Goal: Task Accomplishment & Management: Manage account settings

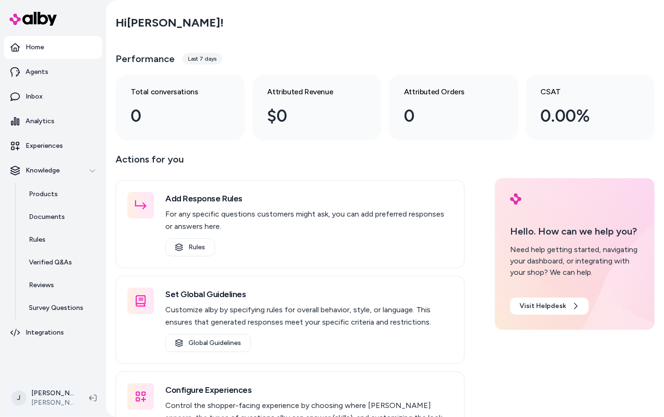
click at [37, 397] on html "Home Agents Inbox Analytics Experiences Knowledge Products Documents Rules Veri…" at bounding box center [332, 208] width 664 height 417
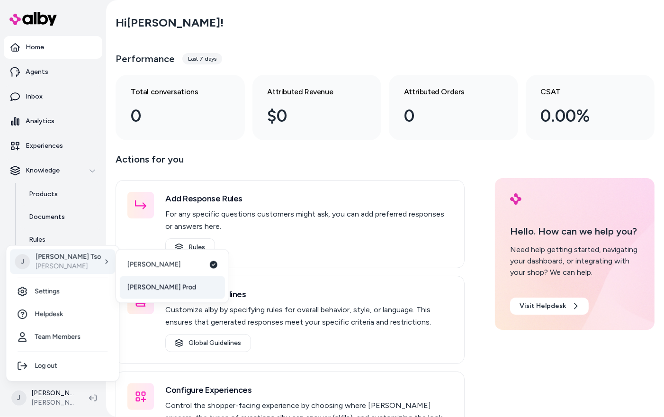
click at [147, 292] on link "[PERSON_NAME] Prod" at bounding box center [172, 287] width 105 height 23
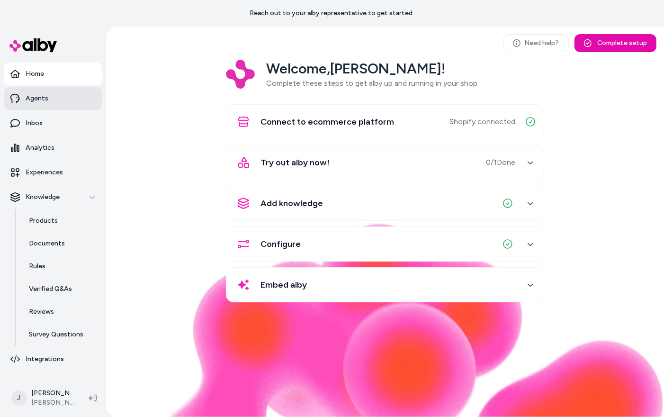
click at [50, 101] on link "Agents" at bounding box center [53, 98] width 99 height 23
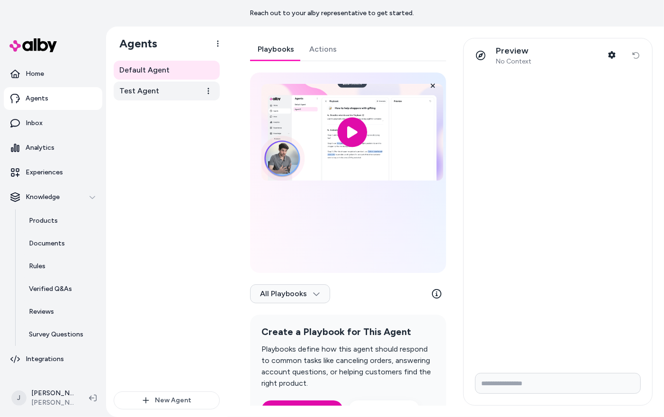
click at [146, 91] on span "Test Agent" at bounding box center [139, 90] width 40 height 11
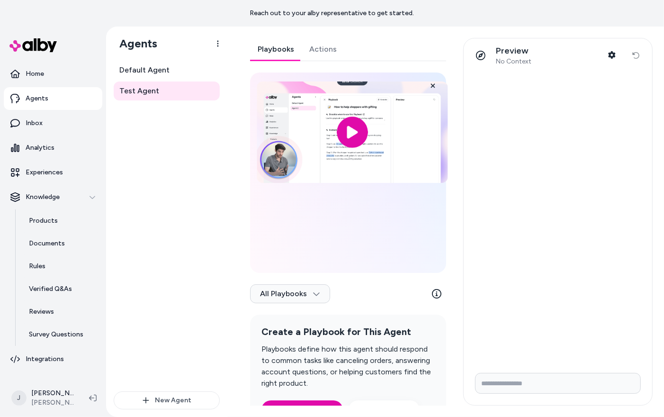
click at [343, 132] on input "image" at bounding box center [352, 131] width 191 height 101
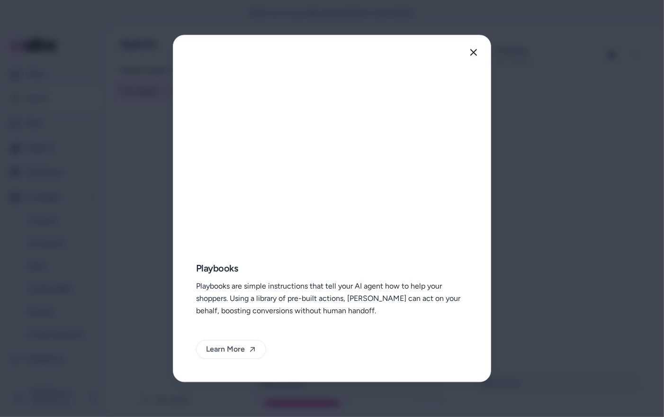
click at [398, 311] on p "Playbooks are simple instructions that tell your AI agent how to help your shop…" at bounding box center [332, 298] width 272 height 37
click at [472, 55] on icon "button" at bounding box center [474, 53] width 8 height 8
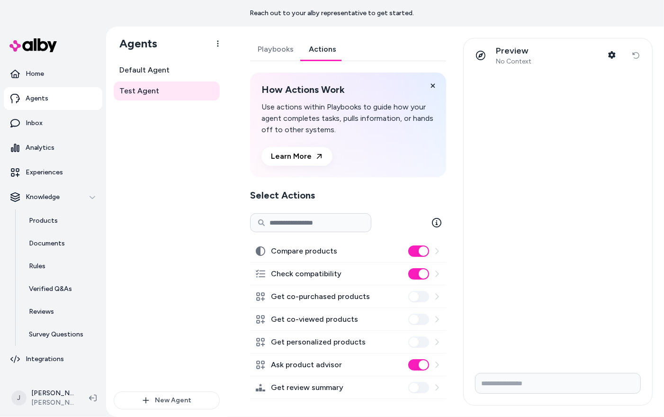
click at [319, 56] on link "Actions" at bounding box center [322, 49] width 43 height 23
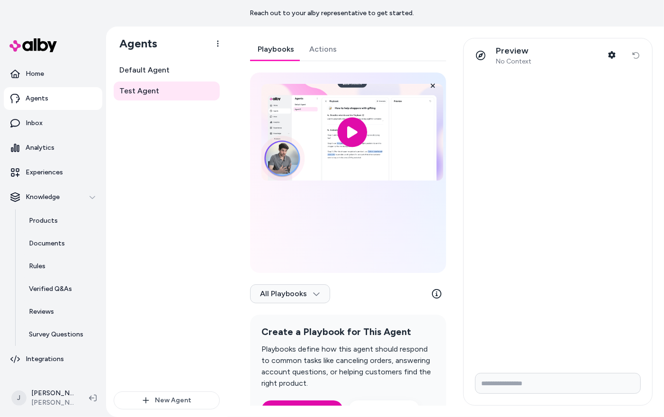
click at [263, 50] on link "Playbooks" at bounding box center [276, 49] width 52 height 23
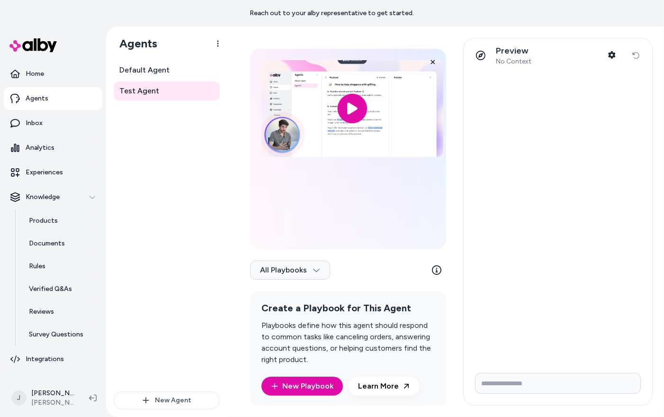
scroll to position [64, 0]
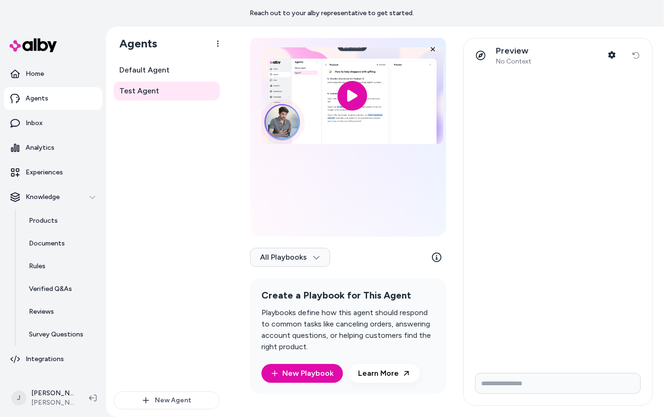
click at [305, 267] on div "All Playbooks" at bounding box center [348, 259] width 196 height 38
click at [305, 257] on html "Reach out to your alby representative to get started. Home Agents Inbox Analyti…" at bounding box center [332, 208] width 664 height 417
click at [354, 269] on html "Reach out to your alby representative to get started. Home Agents Inbox Analyti…" at bounding box center [332, 208] width 664 height 417
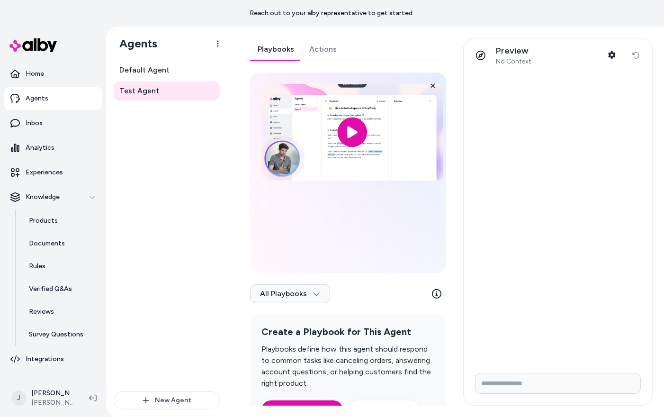
scroll to position [64, 0]
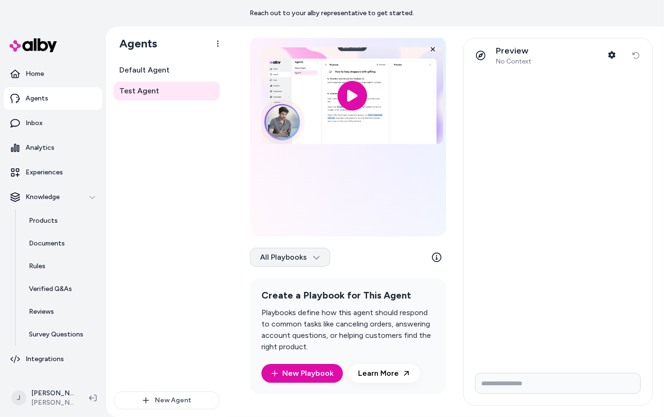
click at [293, 254] on html "Reach out to your alby representative to get started. Home Agents Inbox Analyti…" at bounding box center [332, 208] width 664 height 417
click at [287, 277] on div "All Playbooks" at bounding box center [289, 274] width 77 height 19
click at [168, 68] on link "Default Agent" at bounding box center [167, 70] width 106 height 19
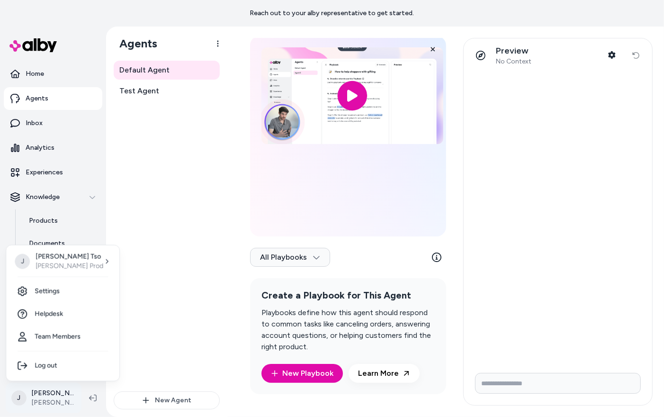
click at [49, 397] on html "Reach out to your alby representative to get started. Home Agents Inbox Analyti…" at bounding box center [332, 208] width 664 height 417
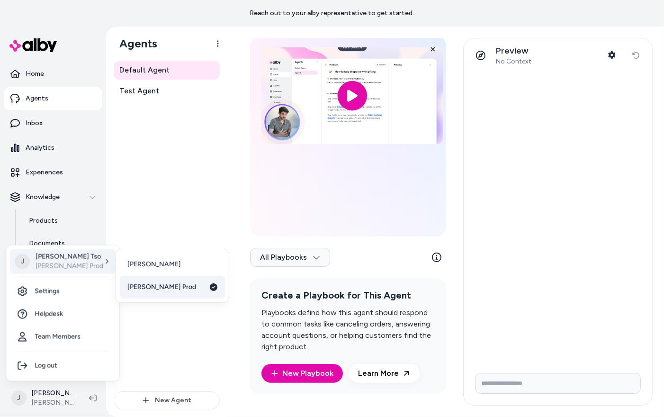
click at [152, 292] on link "[PERSON_NAME] Prod" at bounding box center [172, 287] width 105 height 23
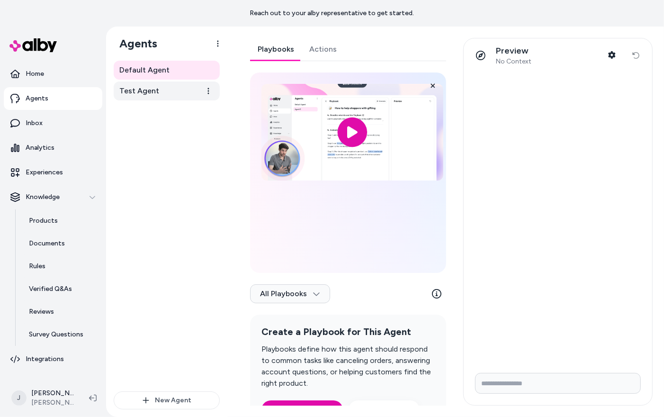
click at [163, 91] on link "Test Agent" at bounding box center [167, 90] width 106 height 19
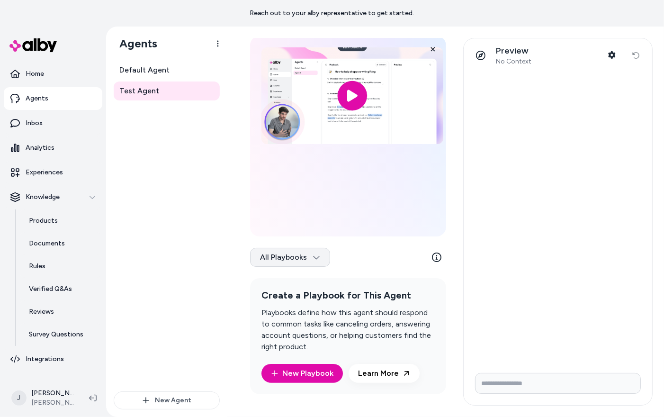
click at [289, 252] on html "Reach out to your alby representative to get started. Home Agents Inbox Analyti…" at bounding box center [332, 208] width 664 height 417
click at [288, 292] on div "Archived" at bounding box center [289, 293] width 77 height 19
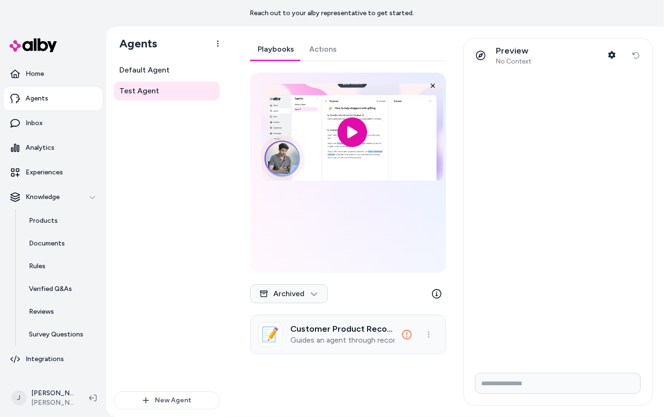
click at [340, 334] on h3 "Customer Product Recommendation" at bounding box center [342, 328] width 104 height 9
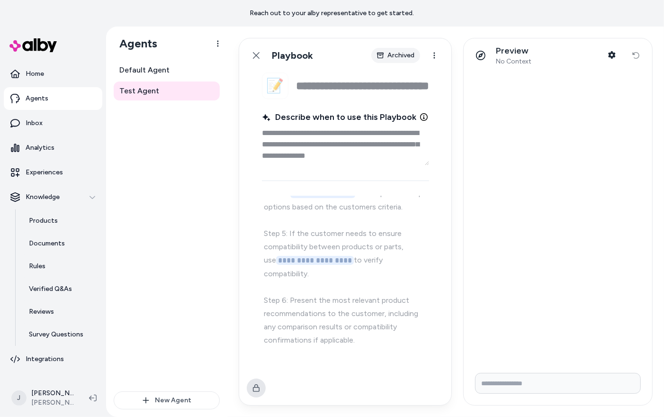
scroll to position [340, 0]
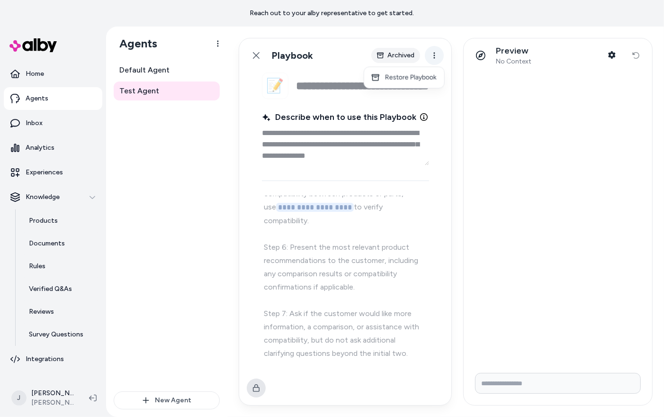
click at [435, 49] on html "**********" at bounding box center [332, 208] width 664 height 417
click at [426, 215] on html "**********" at bounding box center [332, 208] width 664 height 417
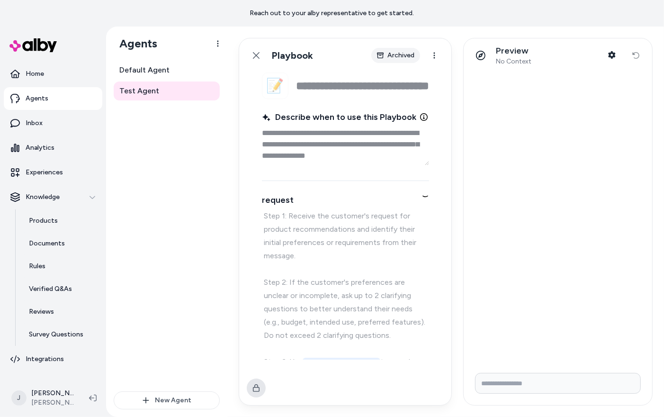
scroll to position [12, 0]
click at [255, 58] on icon at bounding box center [257, 56] width 8 height 8
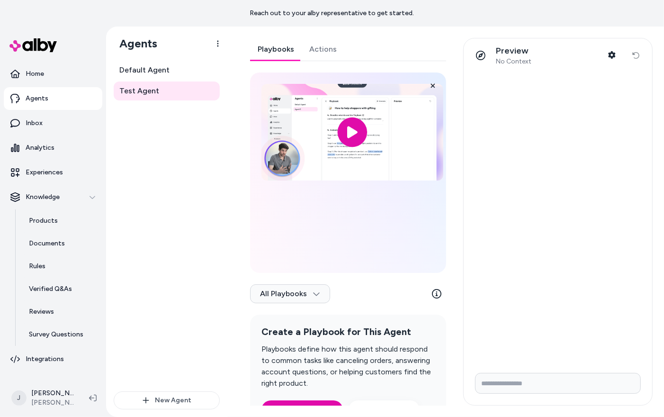
scroll to position [64, 0]
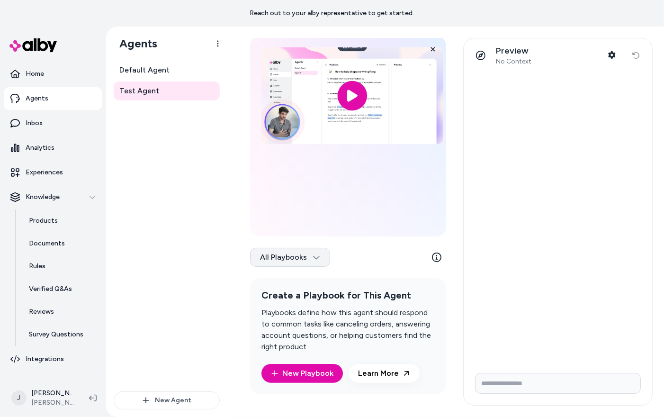
click at [307, 258] on html "Reach out to your alby representative to get started. Home Agents Inbox Analyti…" at bounding box center [332, 208] width 664 height 417
click at [360, 302] on html "Reach out to your alby representative to get started. Home Agents Inbox Analyti…" at bounding box center [332, 208] width 664 height 417
click at [136, 63] on link "Default Agent" at bounding box center [167, 70] width 106 height 19
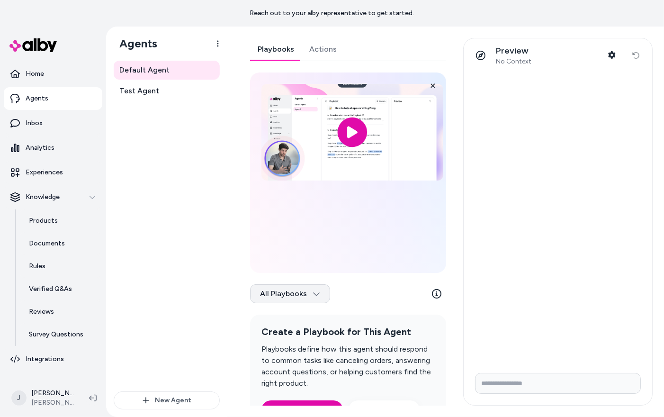
scroll to position [64, 0]
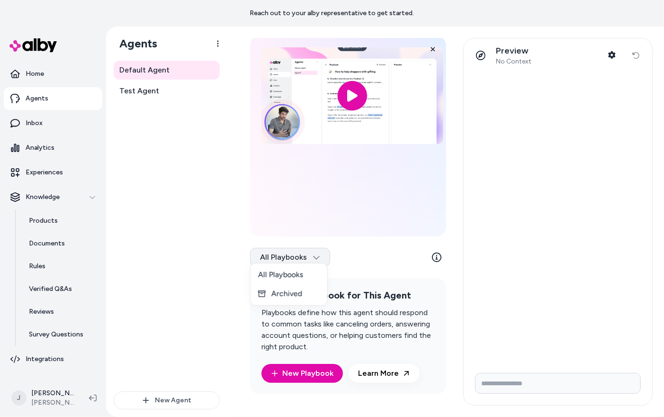
click at [299, 253] on html "Reach out to your alby representative to get started. Home Agents Inbox Analyti…" at bounding box center [332, 208] width 664 height 417
click at [299, 295] on div "Archived" at bounding box center [289, 293] width 77 height 19
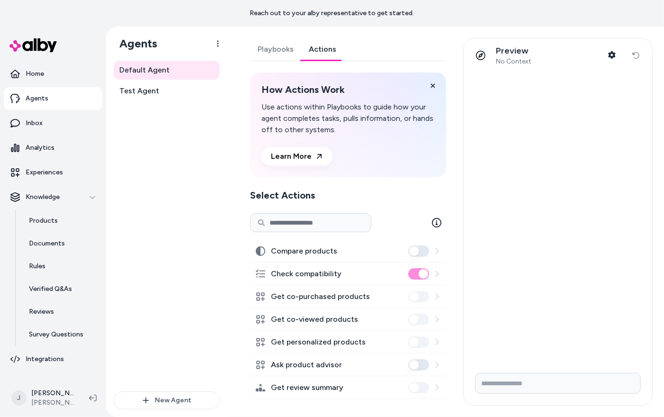
click at [308, 49] on link "Actions" at bounding box center [322, 49] width 43 height 23
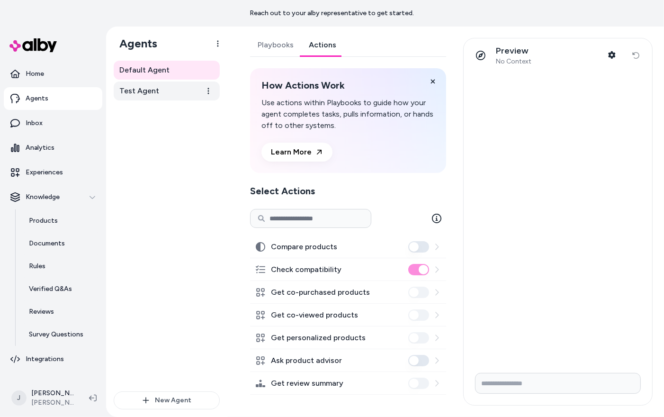
click at [137, 91] on span "Test Agent" at bounding box center [139, 90] width 40 height 11
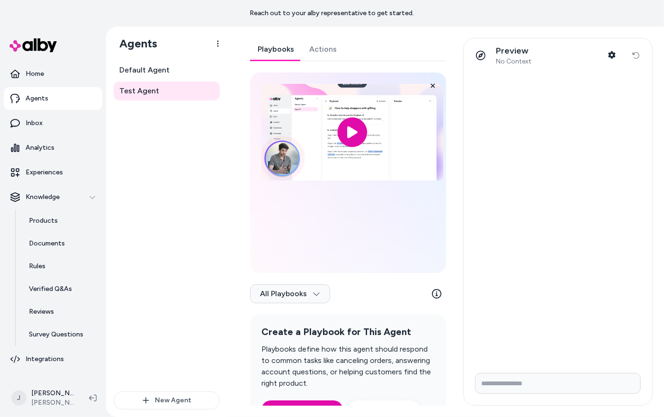
scroll to position [64, 0]
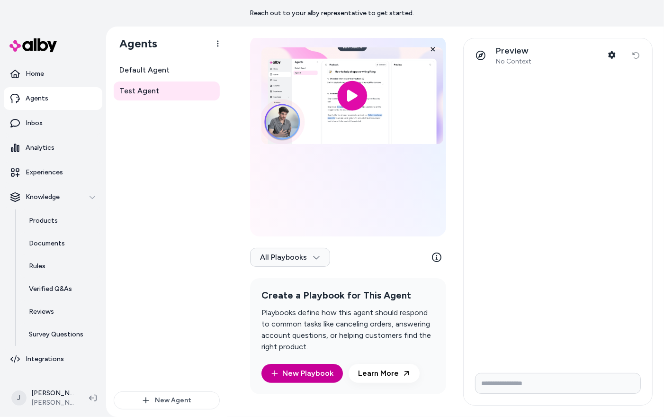
click at [311, 370] on link "New Playbook" at bounding box center [302, 373] width 81 height 19
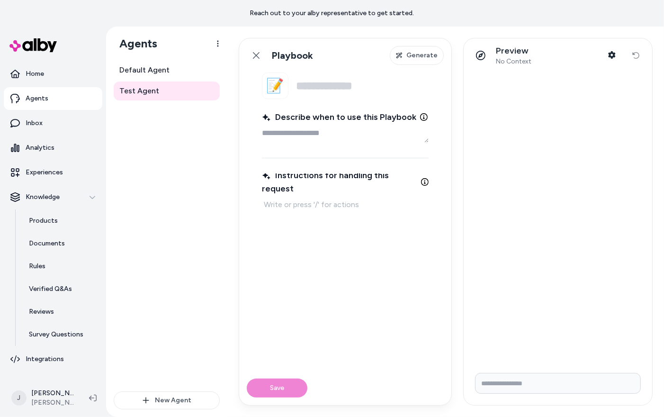
click at [307, 139] on textarea "Describe when to use this Playbook" at bounding box center [345, 133] width 167 height 19
type textarea "*"
click at [313, 208] on p at bounding box center [345, 204] width 163 height 13
click at [257, 50] on link "Back" at bounding box center [256, 55] width 19 height 19
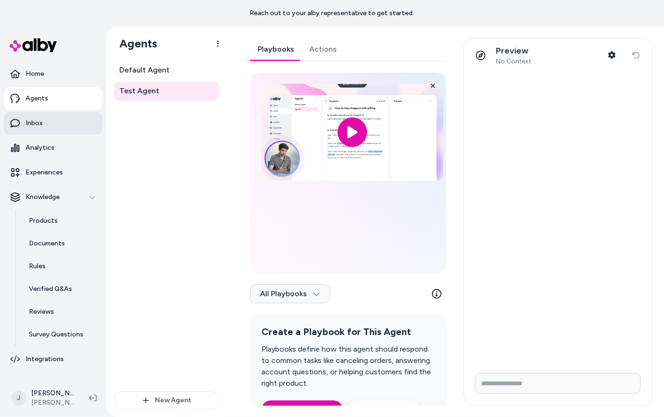
click at [56, 132] on link "Inbox" at bounding box center [53, 123] width 99 height 23
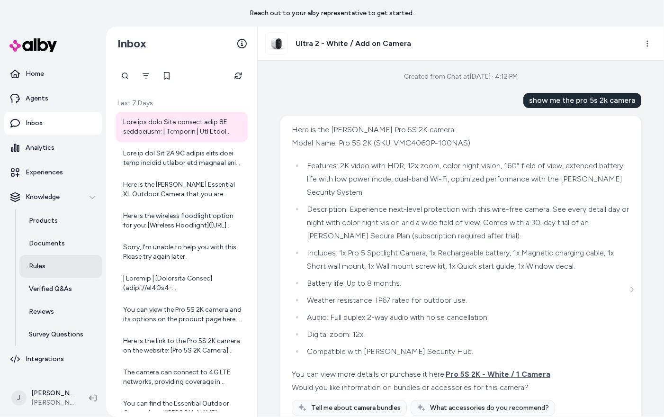
click at [54, 267] on link "Rules" at bounding box center [60, 266] width 83 height 23
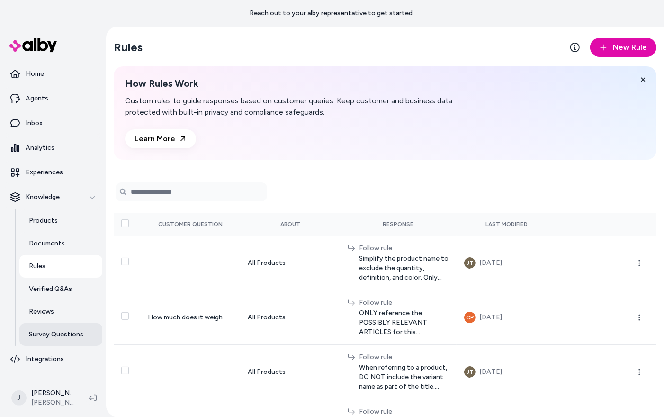
click at [46, 342] on link "Survey Questions" at bounding box center [60, 334] width 83 height 23
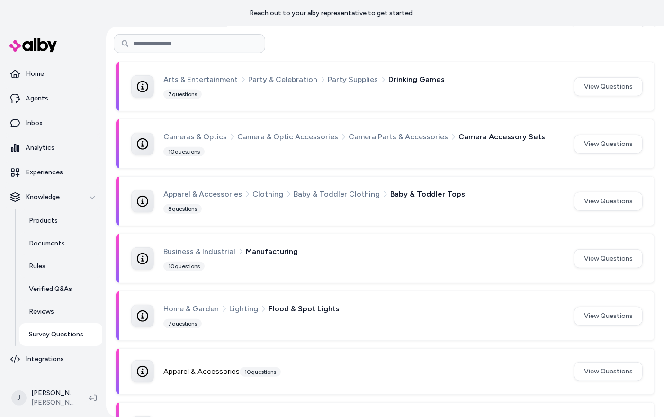
scroll to position [3408, 0]
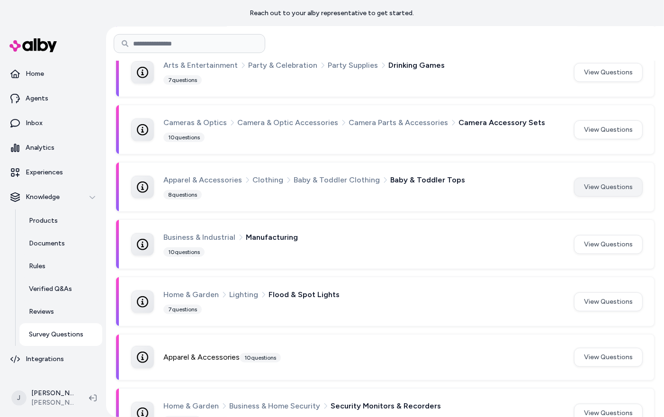
click at [585, 178] on button "View Questions" at bounding box center [608, 187] width 69 height 19
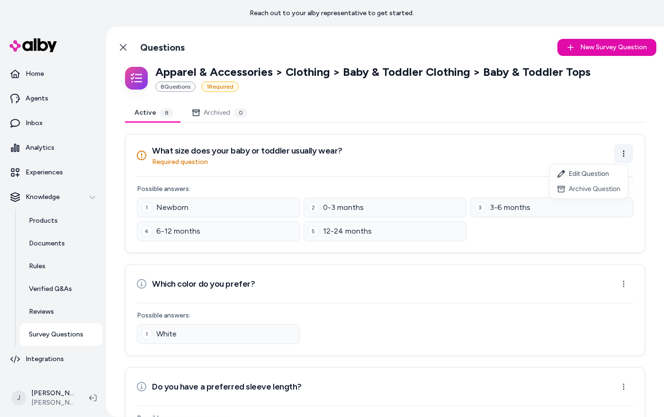
click at [618, 156] on html "Reach out to your alby representative to get started. Home Agents Inbox Analyti…" at bounding box center [332, 208] width 664 height 417
click at [611, 148] on html "Reach out to your alby representative to get started. Home Agents Inbox Analyti…" at bounding box center [332, 208] width 664 height 417
click at [126, 52] on link "Back to Categories" at bounding box center [123, 47] width 19 height 19
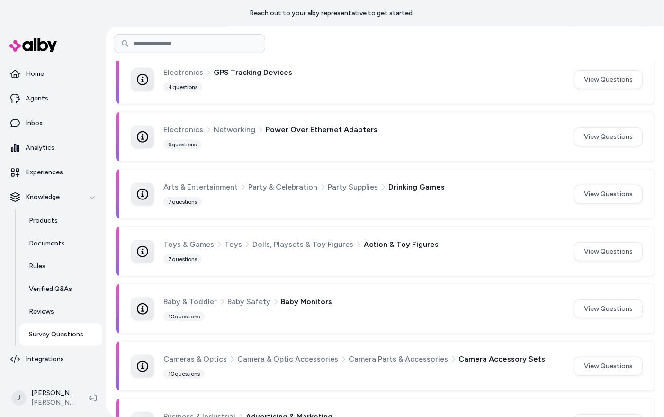
scroll to position [3419, 0]
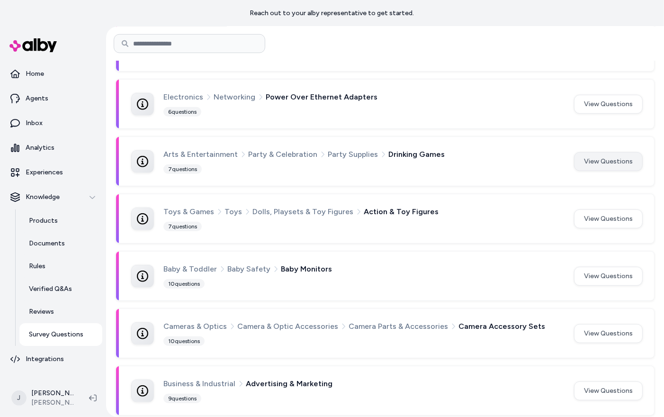
click at [618, 152] on button "View Questions" at bounding box center [608, 161] width 69 height 19
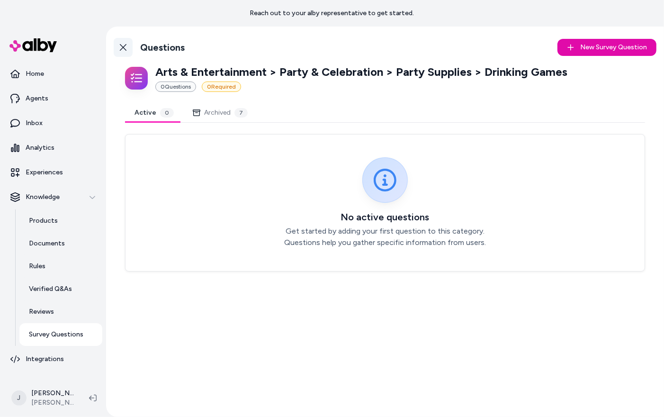
click at [126, 50] on icon at bounding box center [123, 48] width 8 height 8
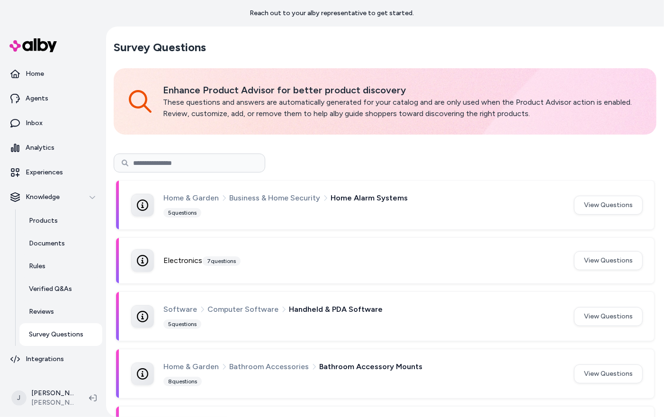
click at [206, 168] on input at bounding box center [190, 162] width 152 height 19
type input "******"
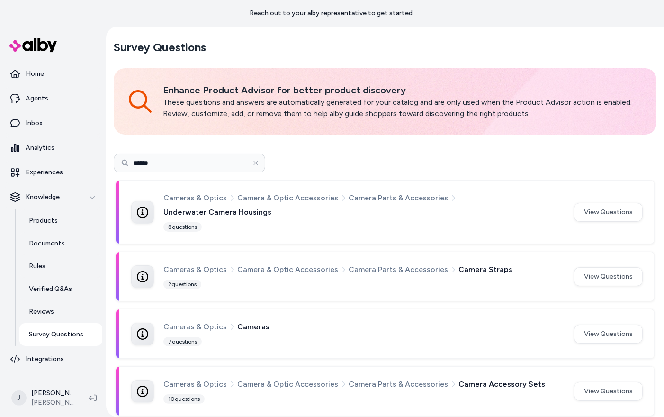
scroll to position [7, 0]
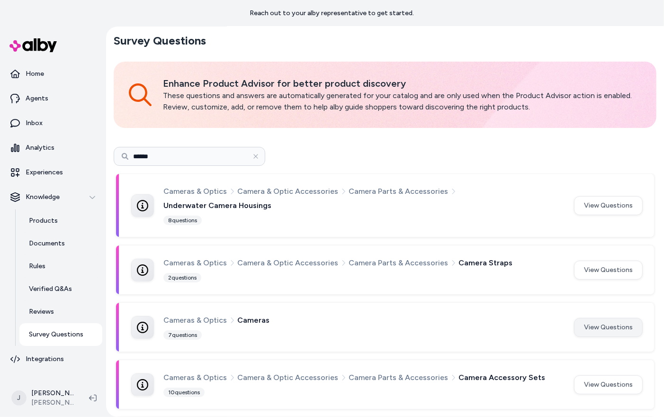
click at [616, 318] on button "View Questions" at bounding box center [608, 327] width 69 height 19
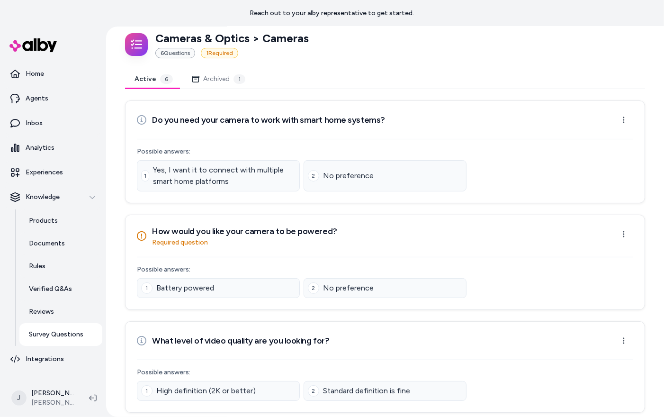
scroll to position [7, 0]
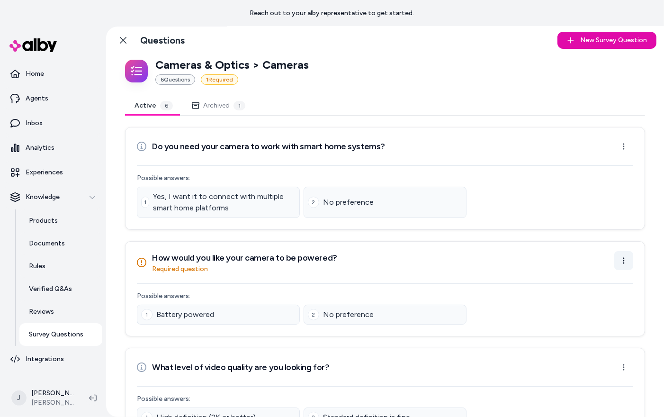
click at [619, 259] on html "Reach out to your alby representative to get started. Home Agents Inbox Analyti…" at bounding box center [332, 208] width 664 height 417
click at [566, 279] on div "Edit Question" at bounding box center [589, 279] width 78 height 15
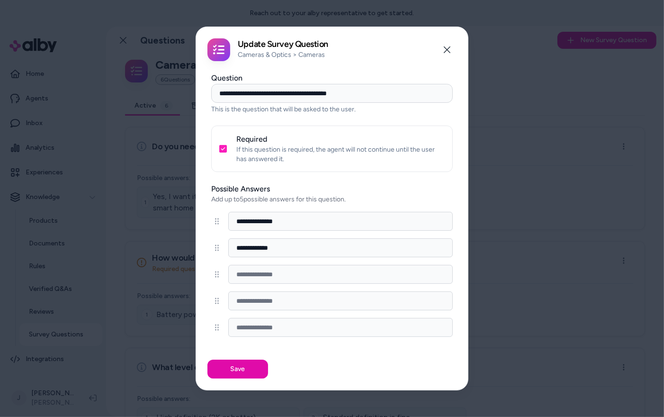
click at [264, 253] on input "**********" at bounding box center [340, 247] width 225 height 19
type input "*****"
click at [260, 221] on input "**********" at bounding box center [340, 221] width 225 height 19
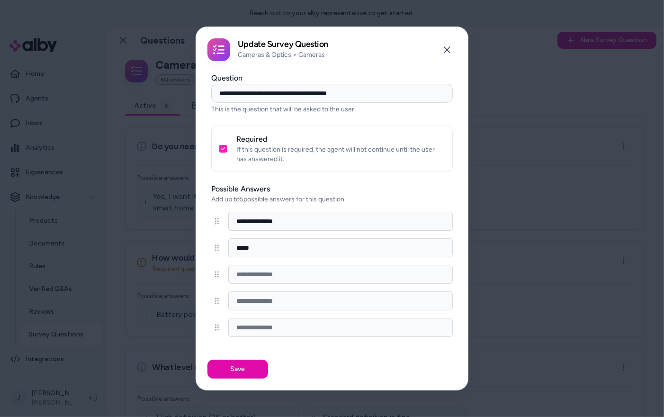
type input "**********"
click at [279, 280] on input at bounding box center [340, 274] width 225 height 19
type input "**********"
click at [225, 150] on button "Required" at bounding box center [223, 149] width 8 height 8
click at [240, 380] on div "Save" at bounding box center [332, 369] width 272 height 42
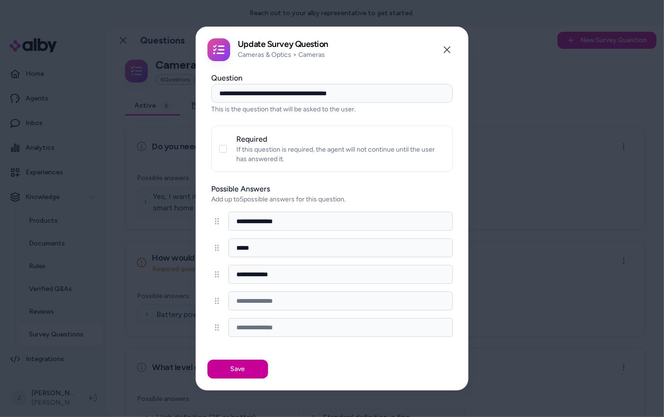
click at [242, 374] on button "Save" at bounding box center [237, 369] width 61 height 19
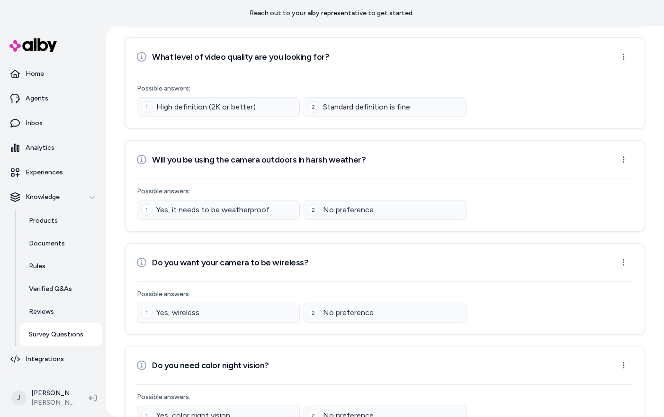
scroll to position [335, 0]
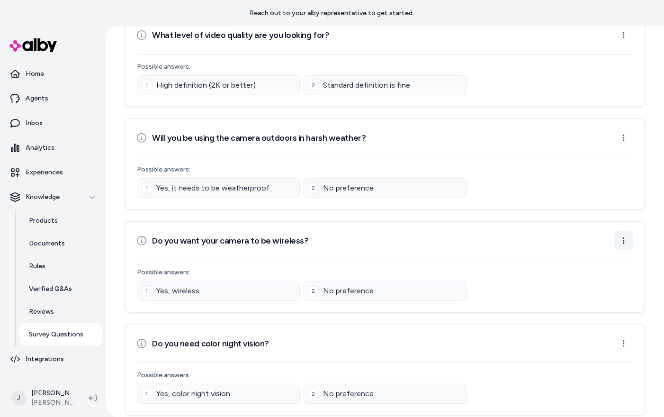
click at [613, 237] on html "Reach out to your alby representative to get started. Home Agents Inbox Analyti…" at bounding box center [332, 208] width 664 height 417
click at [604, 271] on div "Archive Question" at bounding box center [589, 272] width 78 height 15
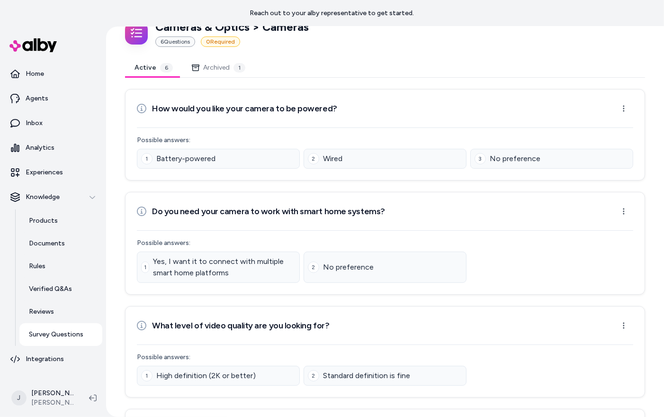
scroll to position [0, 0]
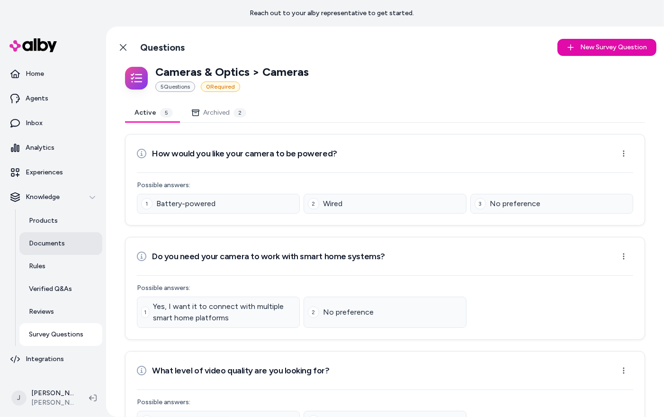
click at [46, 239] on p "Documents" at bounding box center [47, 243] width 36 height 9
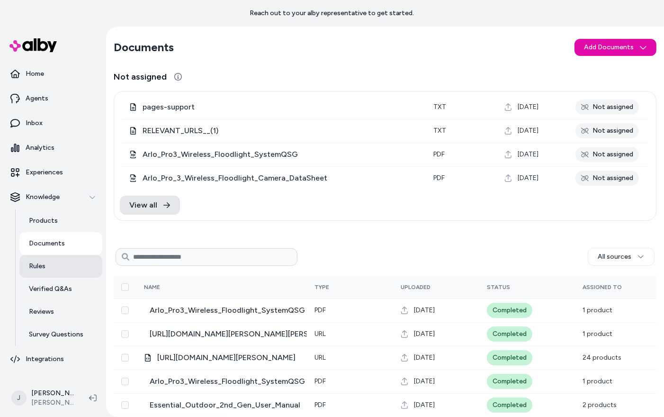
click at [47, 273] on link "Rules" at bounding box center [60, 266] width 83 height 23
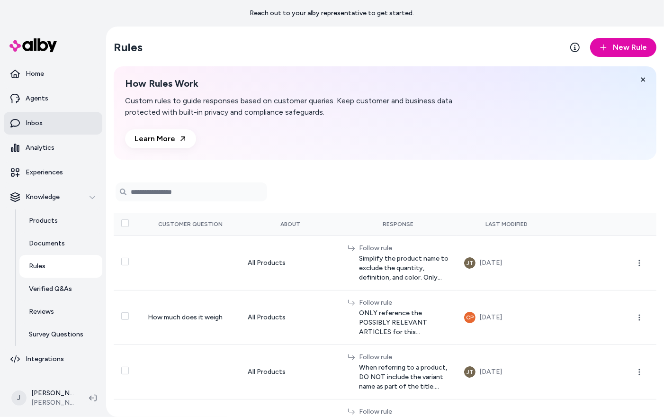
click at [37, 126] on p "Inbox" at bounding box center [34, 122] width 17 height 9
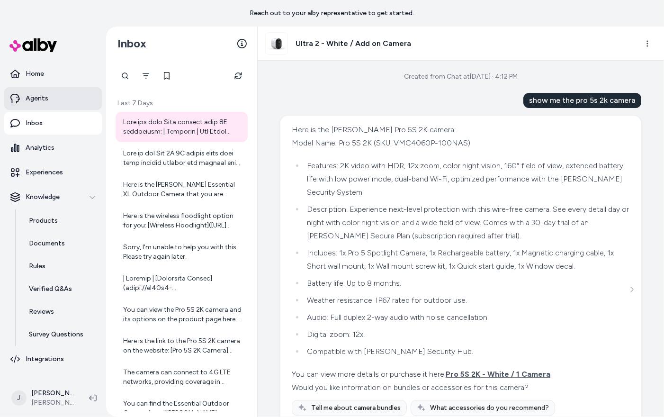
click at [38, 103] on p "Agents" at bounding box center [37, 98] width 23 height 9
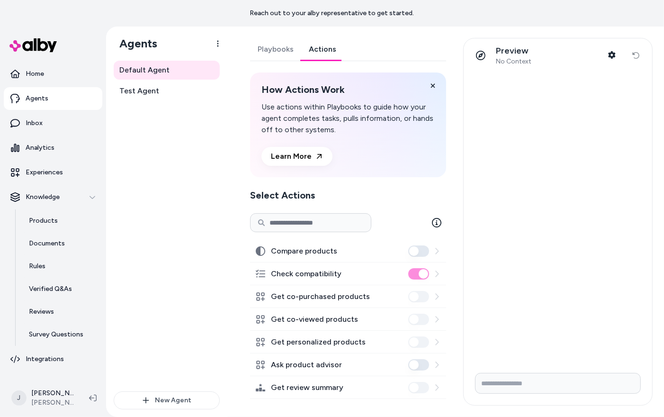
click at [311, 53] on link "Actions" at bounding box center [322, 49] width 43 height 23
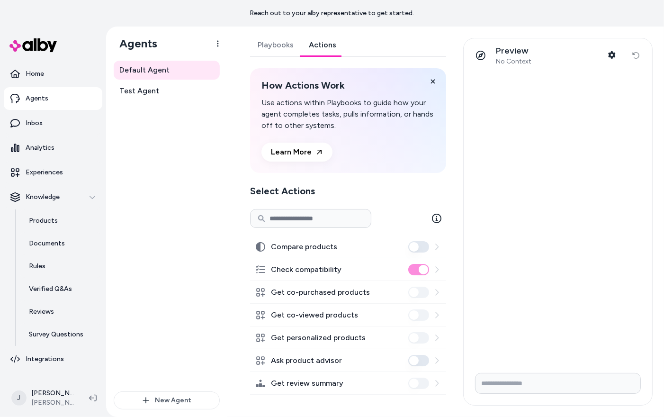
click at [271, 49] on link "Playbooks" at bounding box center [275, 45] width 51 height 23
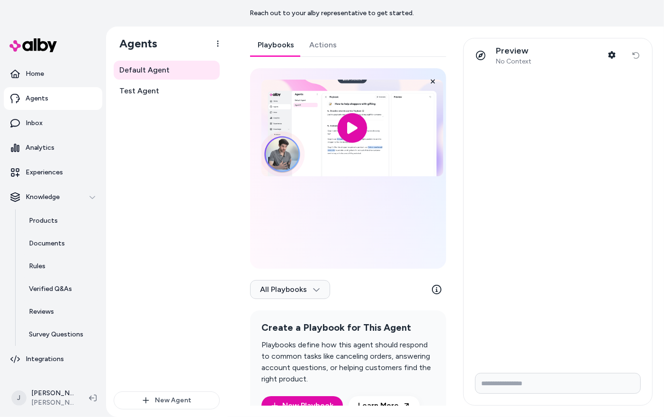
scroll to position [64, 0]
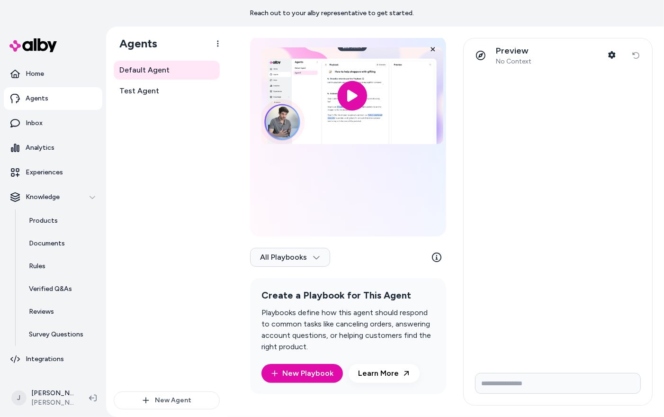
click at [302, 268] on div "All Playbooks" at bounding box center [348, 259] width 196 height 38
click at [299, 258] on html "Reach out to your alby representative to get started. Home Agents Inbox Analyti…" at bounding box center [332, 208] width 664 height 417
click at [295, 297] on div "Archived" at bounding box center [289, 293] width 77 height 19
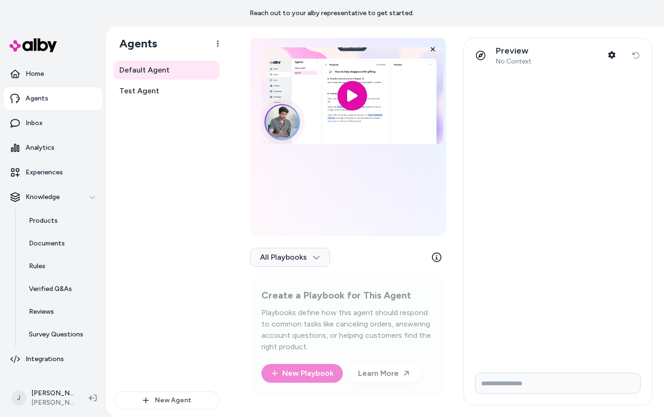
scroll to position [32, 0]
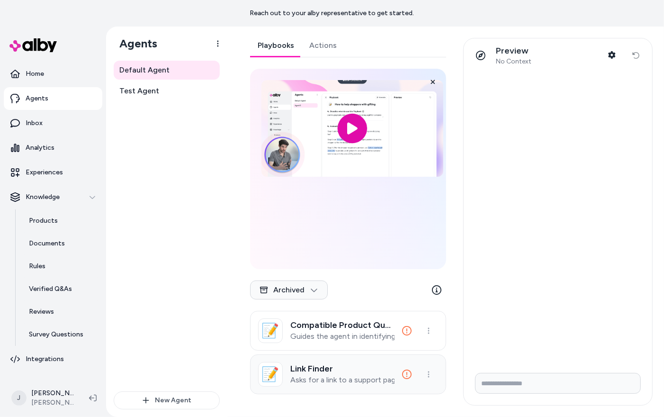
click at [348, 375] on p "Asks for a link to a support page." at bounding box center [342, 379] width 104 height 9
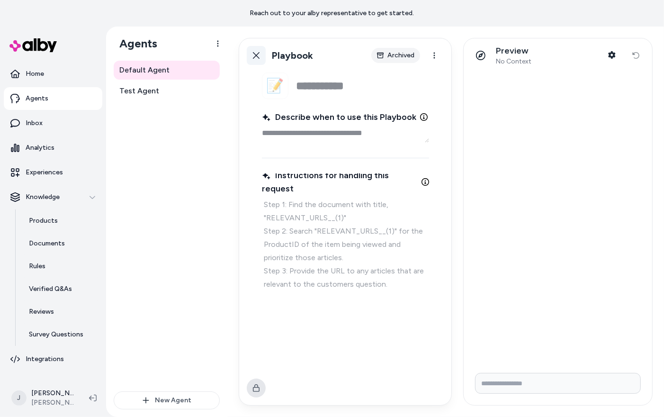
click at [254, 47] on link "Back" at bounding box center [256, 55] width 19 height 19
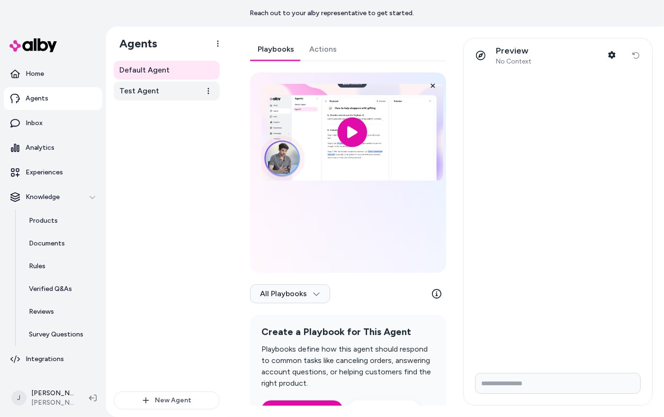
click at [158, 92] on link "Test Agent" at bounding box center [167, 90] width 106 height 19
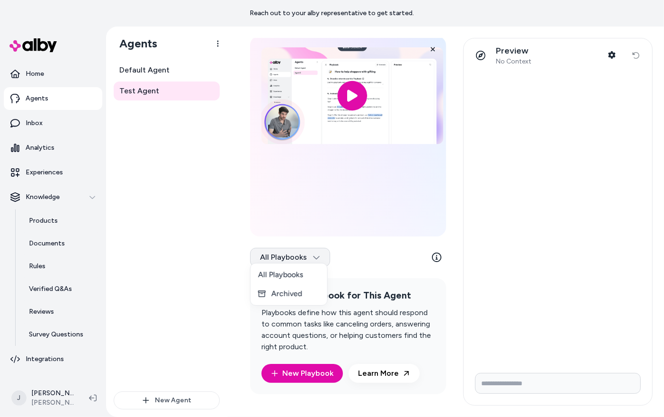
click at [288, 251] on html "Reach out to your alby representative to get started. Home Agents Inbox Analyti…" at bounding box center [332, 208] width 664 height 417
click at [288, 296] on div "Archived" at bounding box center [289, 293] width 77 height 19
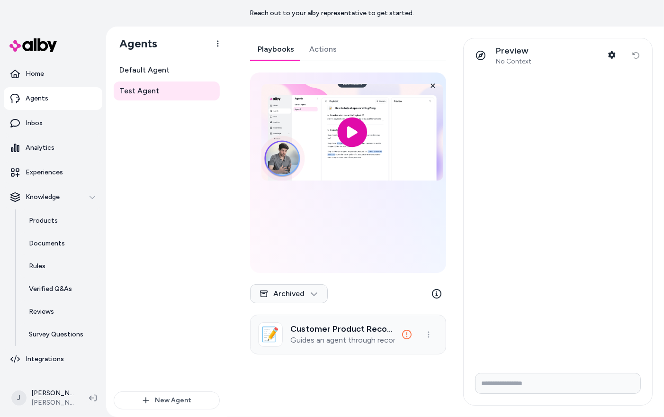
click at [343, 345] on p "Guides an agent through recommending relevant products to a customer by searchi…" at bounding box center [342, 339] width 104 height 9
type textarea "*"
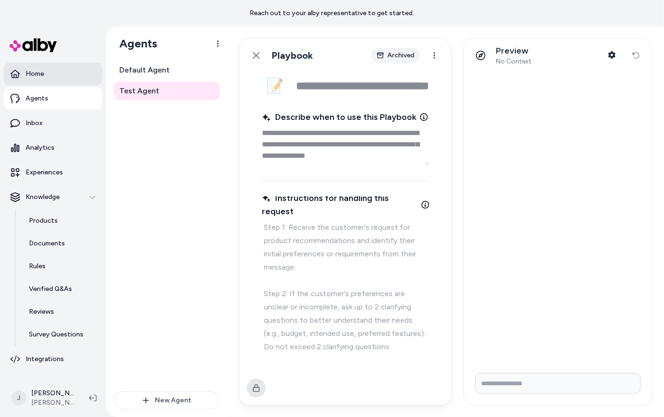
click at [56, 69] on link "Home" at bounding box center [53, 74] width 99 height 23
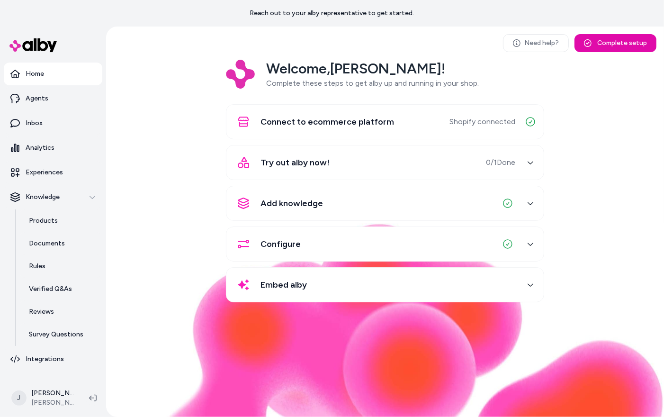
click at [36, 74] on p "Home" at bounding box center [35, 73] width 18 height 9
click at [36, 91] on link "Agents" at bounding box center [53, 98] width 99 height 23
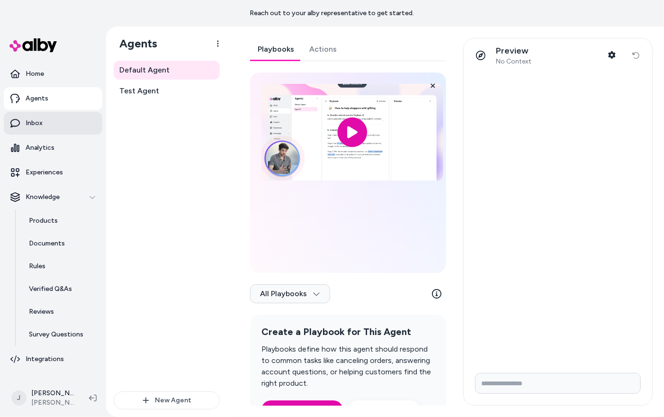
click at [41, 122] on p "Inbox" at bounding box center [34, 122] width 17 height 9
